Goal: Check status: Check status

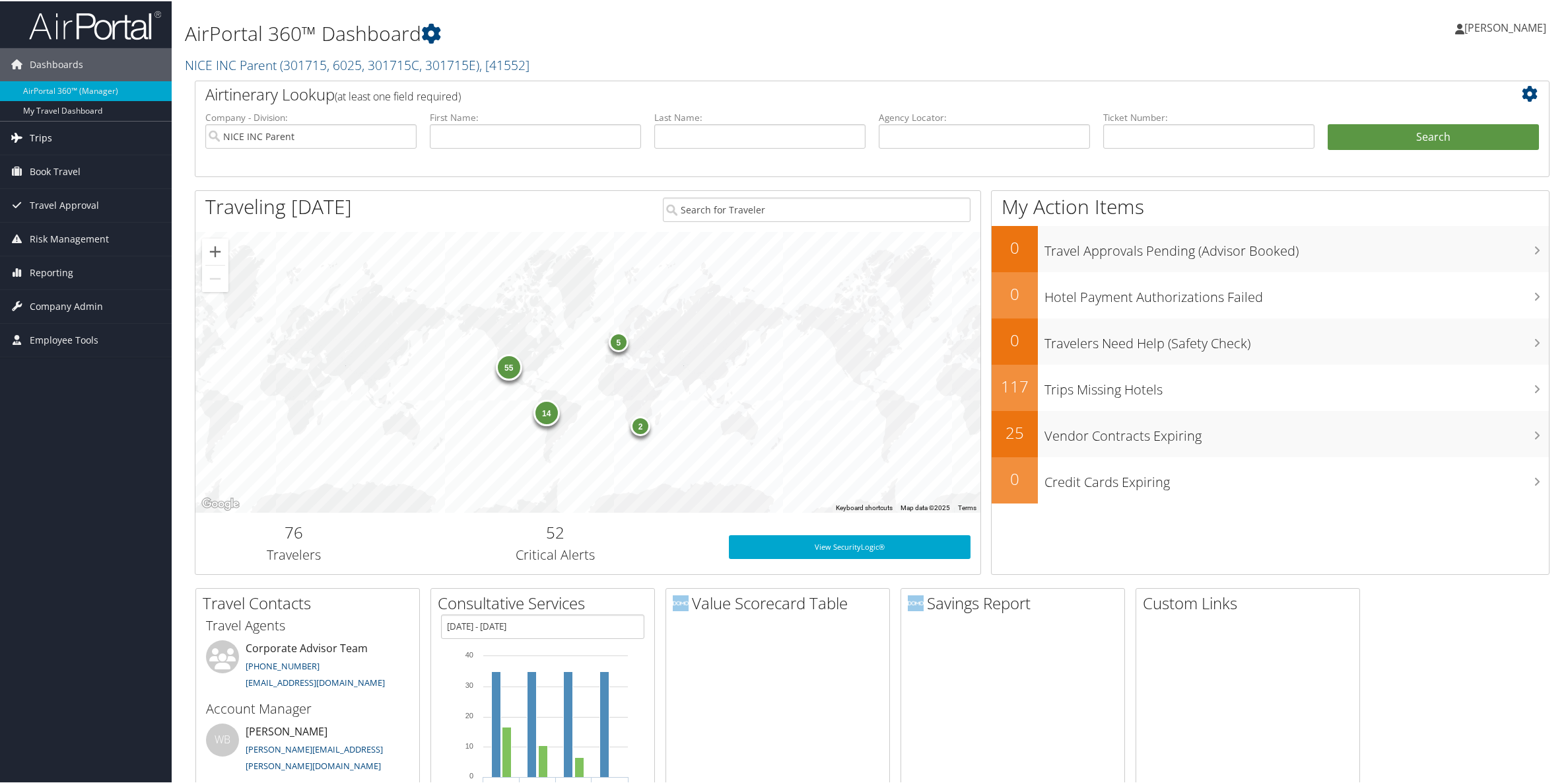
click at [48, 138] on span "Trips" at bounding box center [41, 136] width 23 height 33
click at [58, 179] on link "Current/Future Trips" at bounding box center [86, 182] width 172 height 20
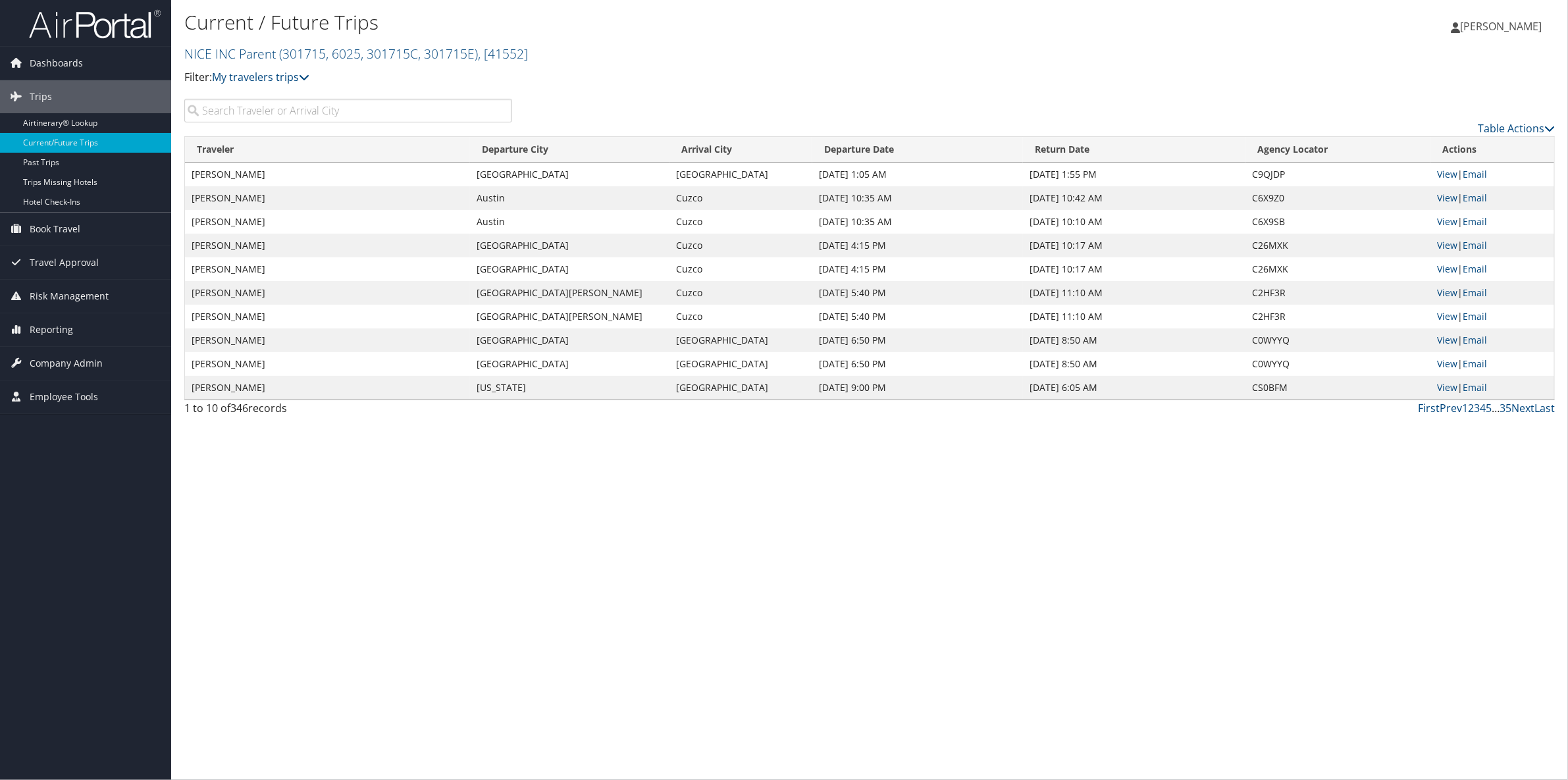
click at [260, 107] on input "search" at bounding box center [348, 110] width 328 height 23
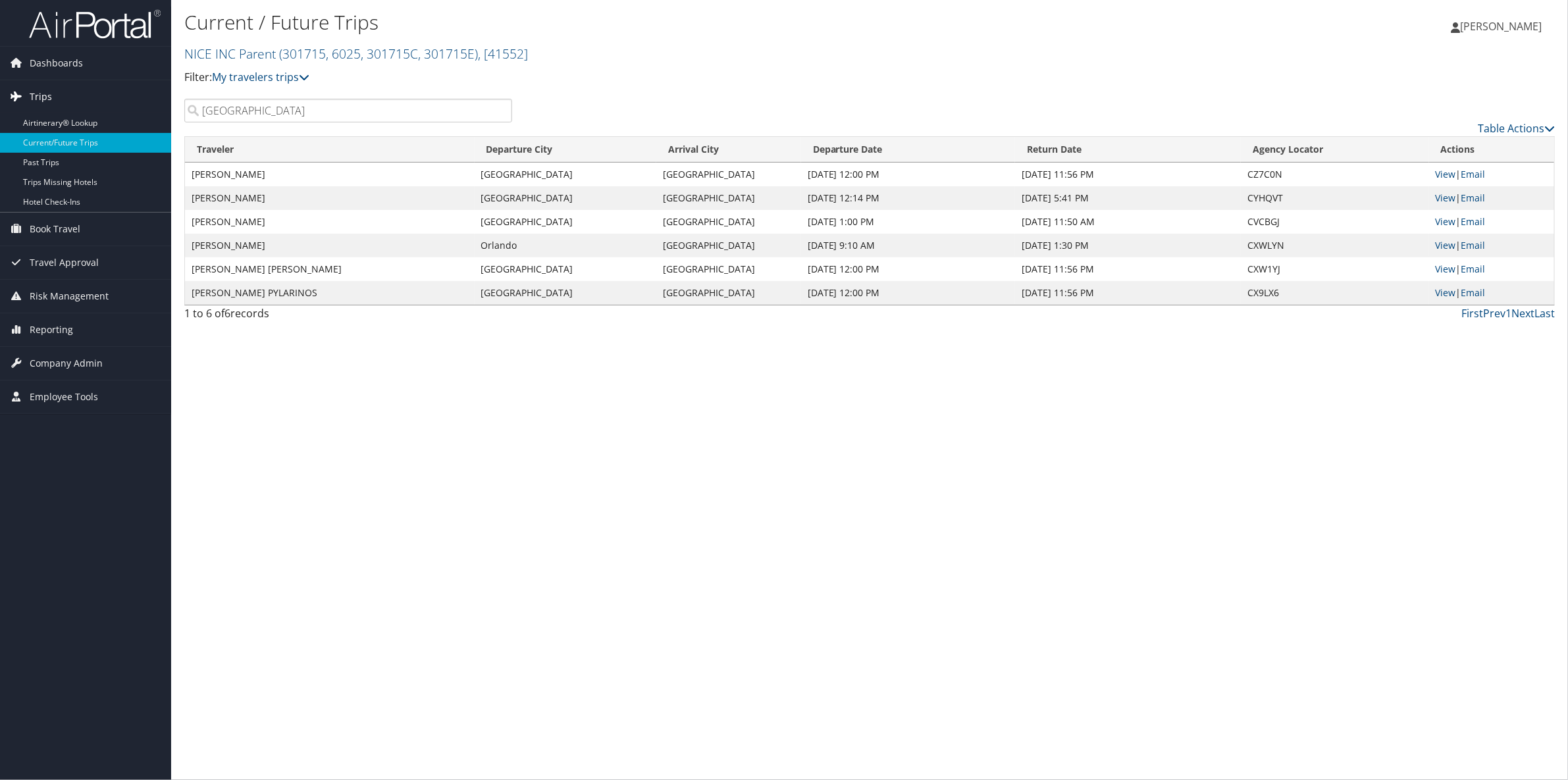
drag, startPoint x: 188, startPoint y: 109, endPoint x: 110, endPoint y: 103, distance: 78.2
click at [110, 103] on div "Dashboards AirPortal 360™ (Manager) My Travel Dashboard Trips Airtinerary® Look…" at bounding box center [784, 390] width 1568 height 780
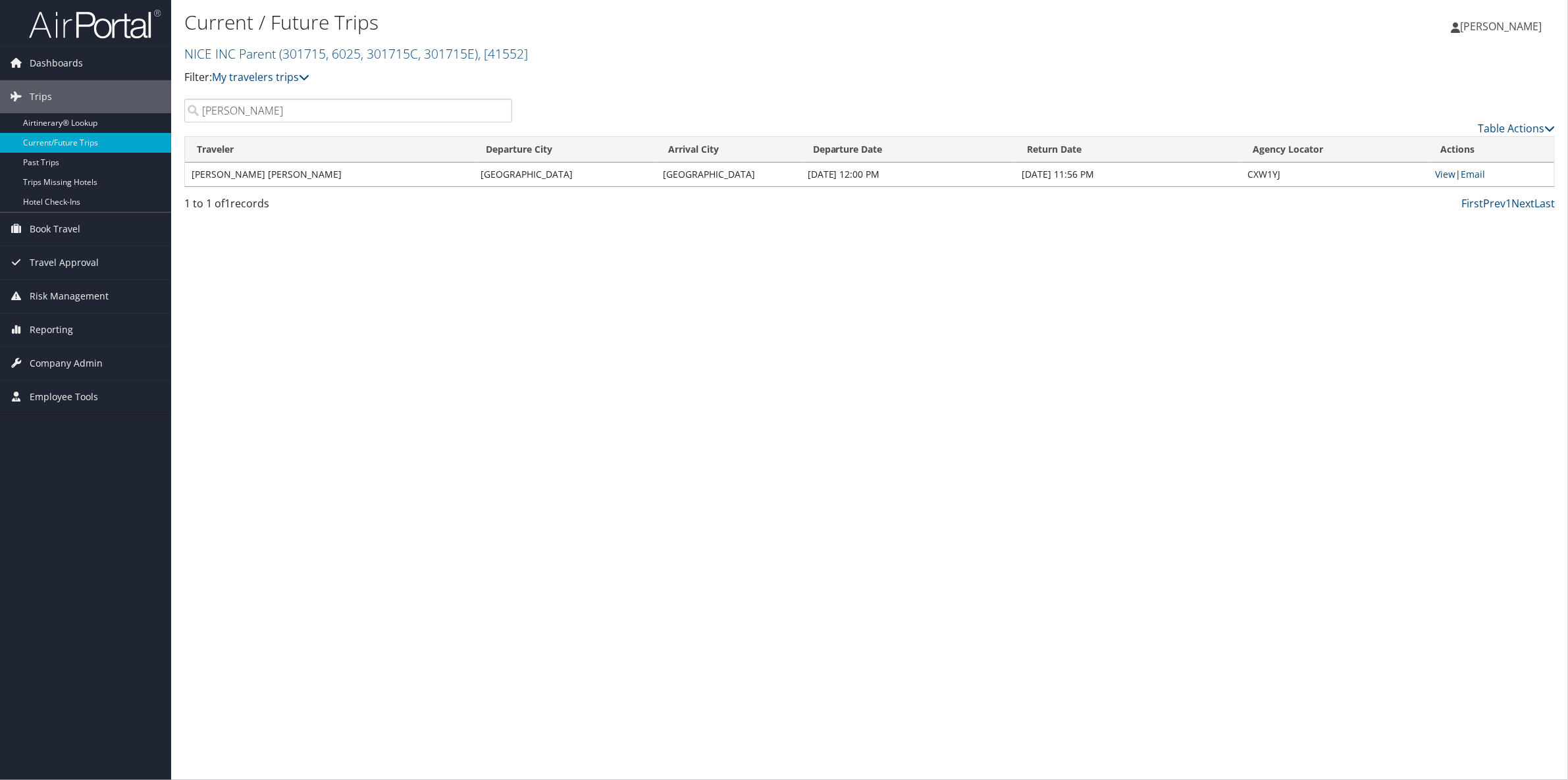
type input "walsh"
